Goal: Task Accomplishment & Management: Manage account settings

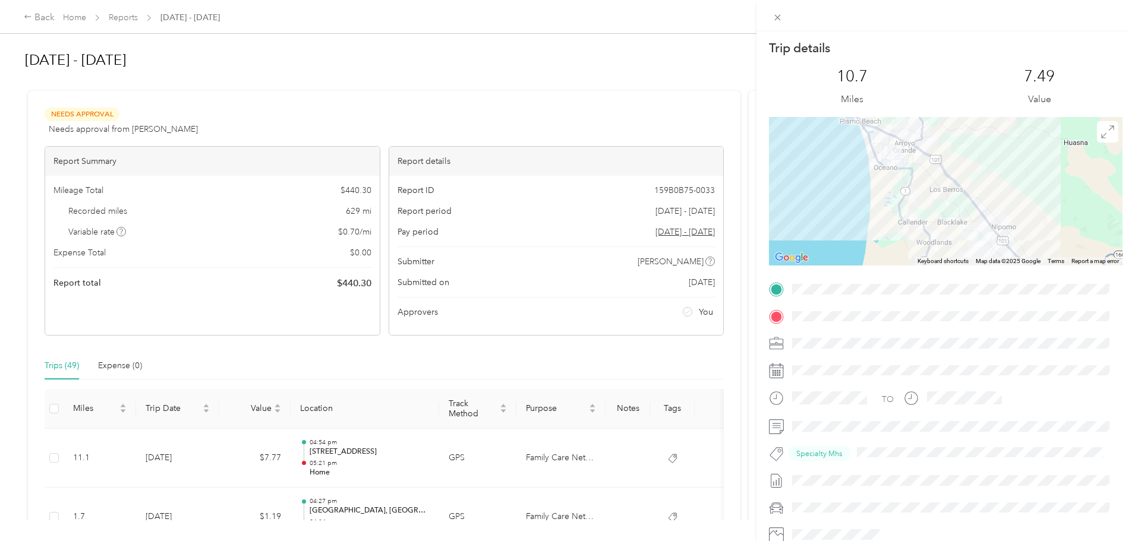
scroll to position [2665, 0]
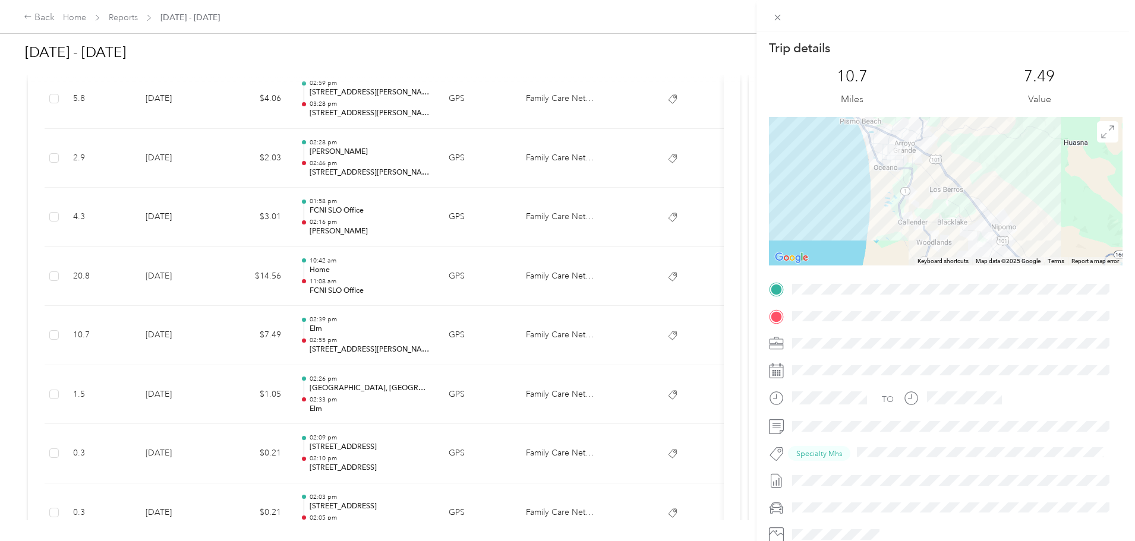
click at [219, 17] on div "Trip details This trip cannot be edited because it is either under review, appr…" at bounding box center [567, 270] width 1135 height 541
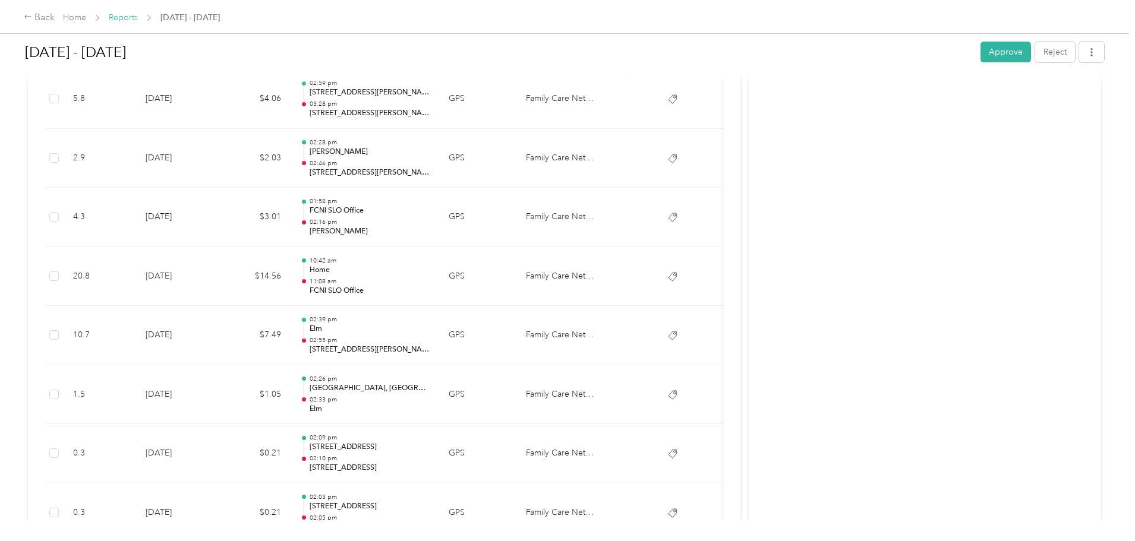
click at [138, 21] on link "Reports" at bounding box center [123, 17] width 29 height 10
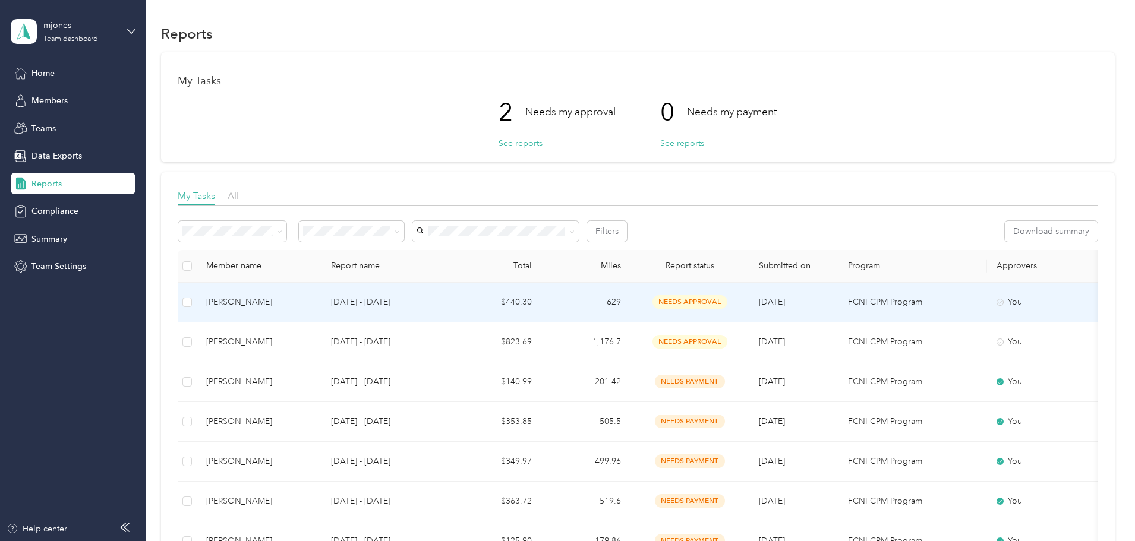
click at [541, 299] on td "$440.30" at bounding box center [496, 303] width 89 height 40
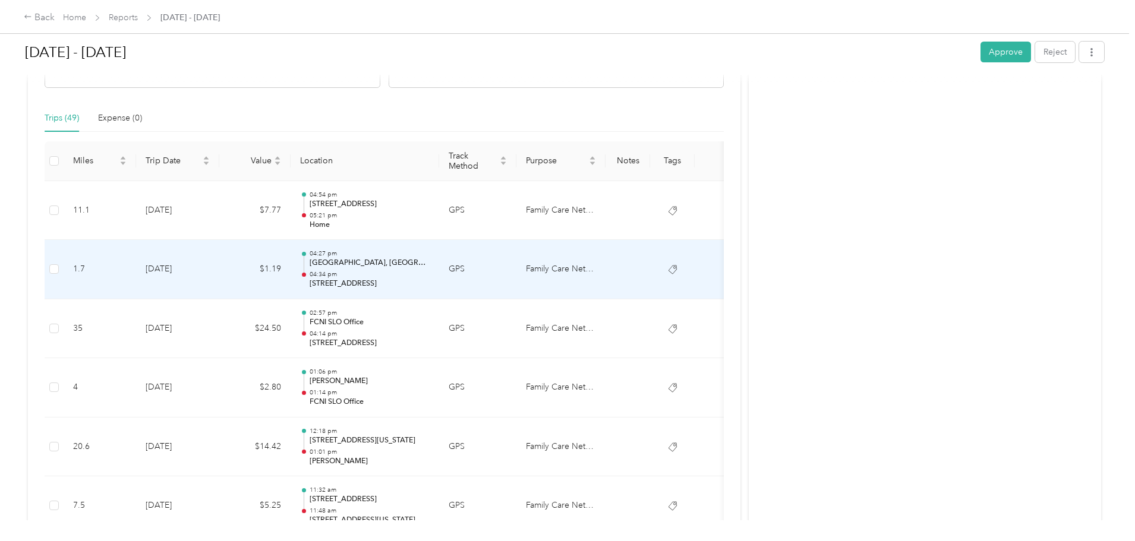
scroll to position [188, 0]
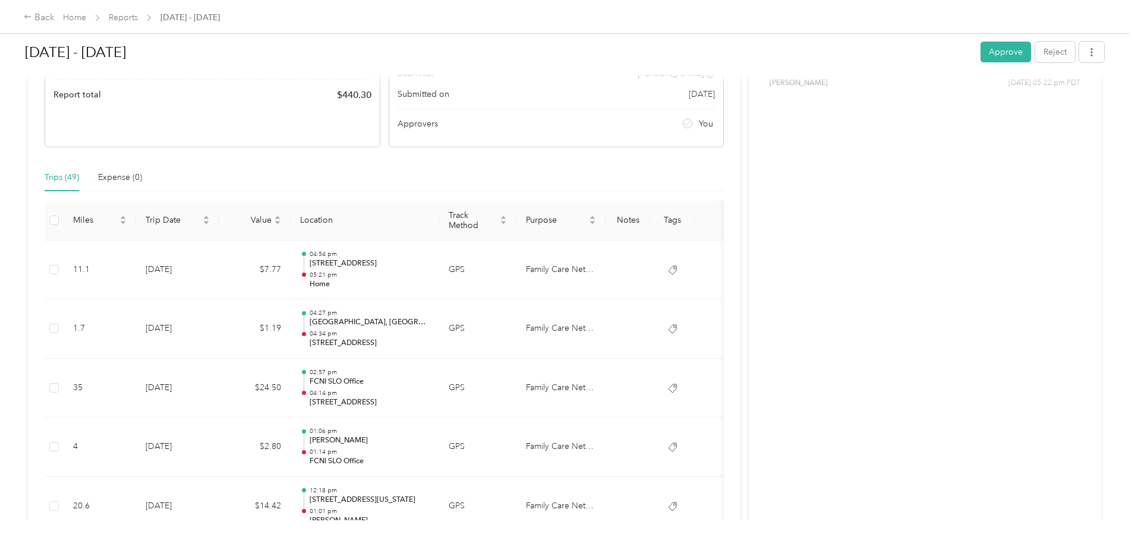
click at [980, 52] on button "Approve" at bounding box center [1005, 52] width 51 height 21
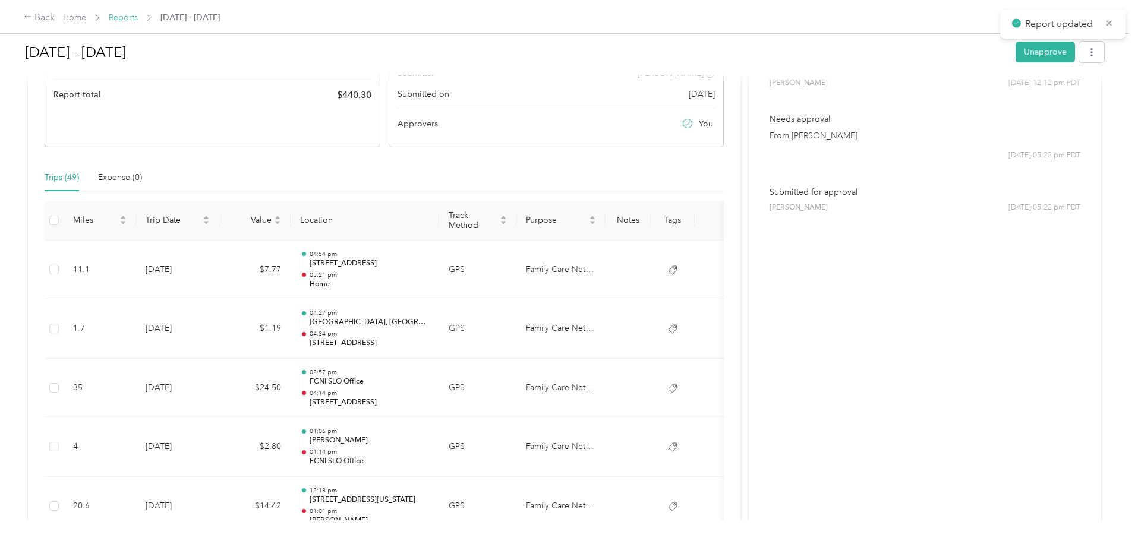
click at [138, 20] on link "Reports" at bounding box center [123, 17] width 29 height 10
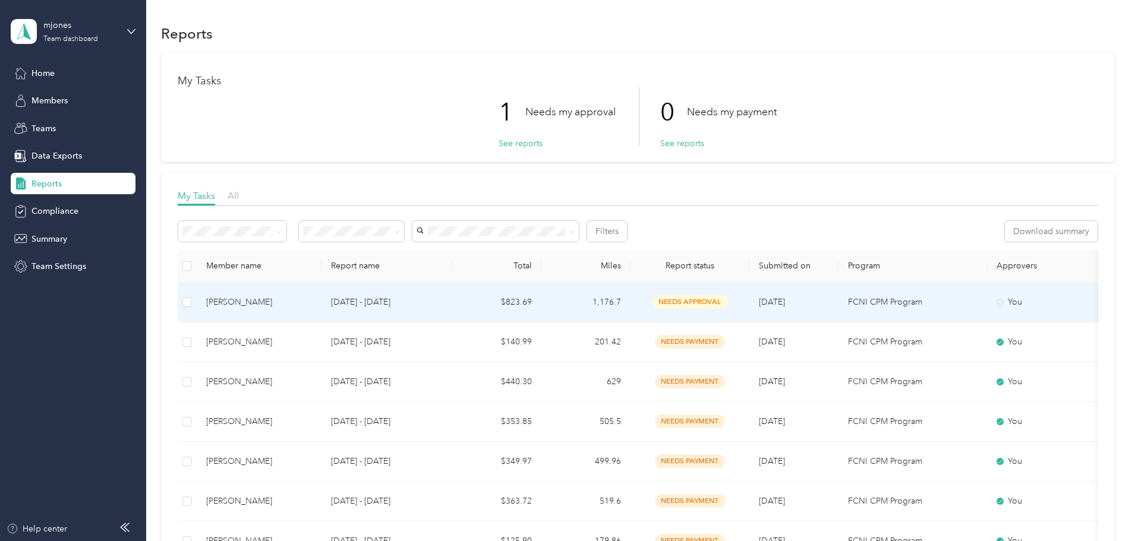
click at [536, 313] on td "$823.69" at bounding box center [496, 303] width 89 height 40
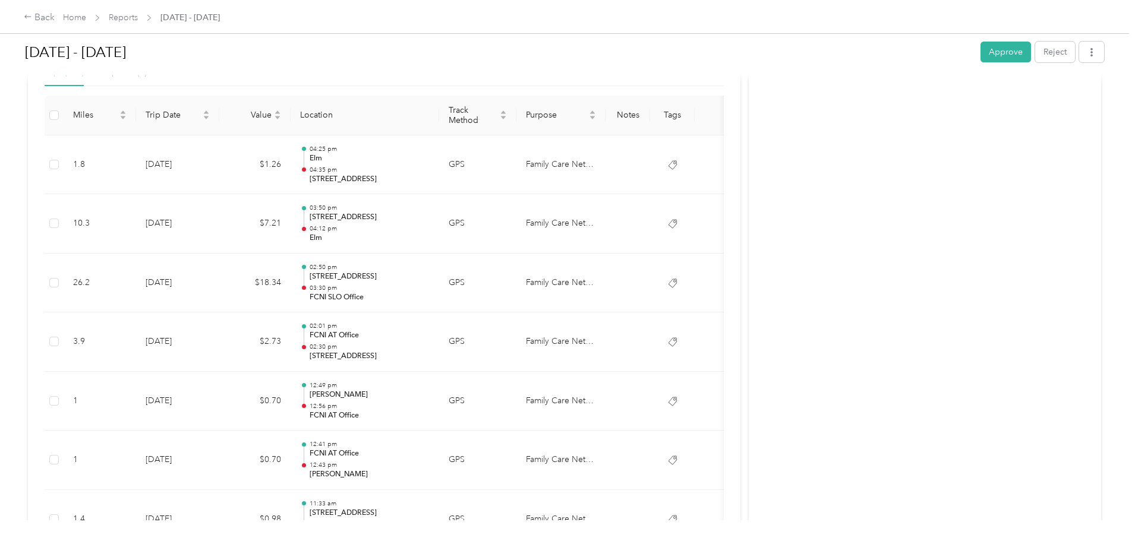
scroll to position [271, 0]
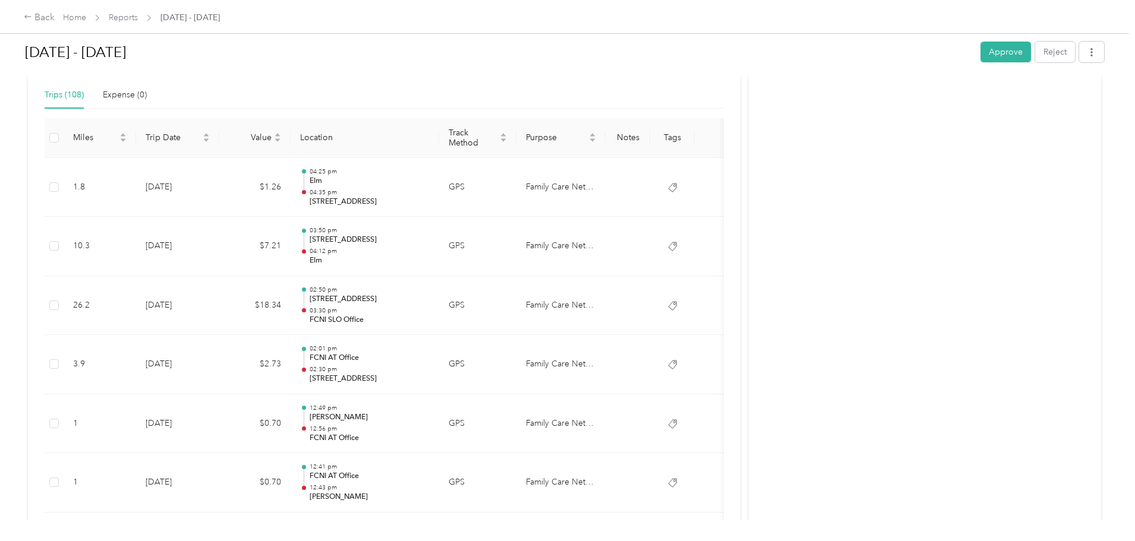
click at [980, 54] on button "Approve" at bounding box center [1005, 52] width 51 height 21
